Goal: Task Accomplishment & Management: Complete application form

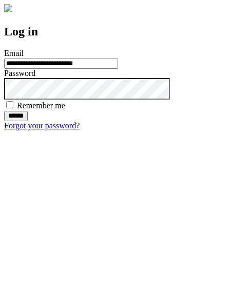
type input "**********"
click at [28, 121] on input "******" at bounding box center [16, 116] width 24 height 10
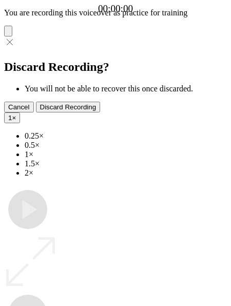
type input "**********"
